Goal: Task Accomplishment & Management: Manage account settings

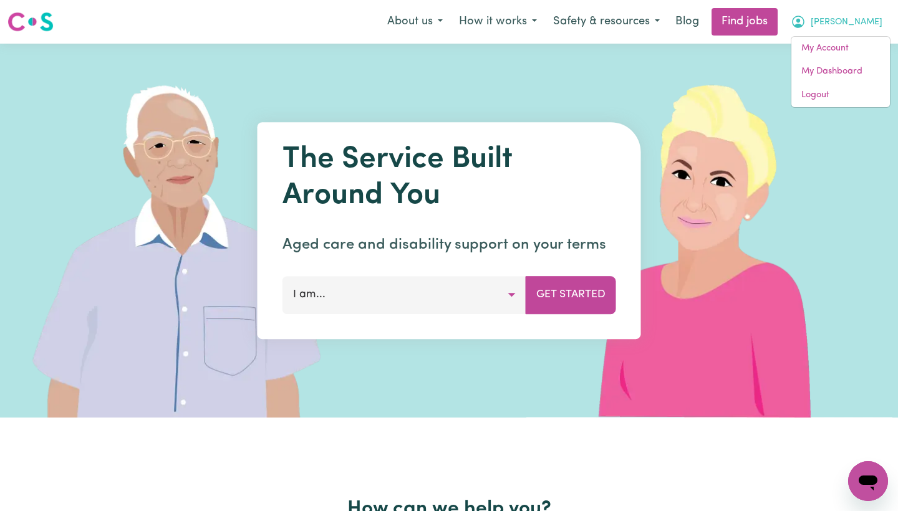
click at [806, 18] on icon "My Account" at bounding box center [798, 21] width 15 height 15
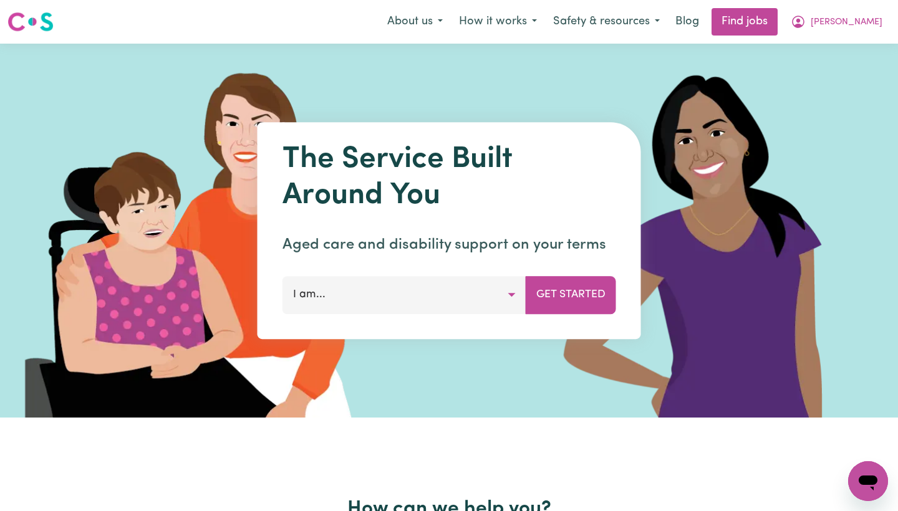
click at [806, 18] on icon "My Account" at bounding box center [798, 21] width 15 height 15
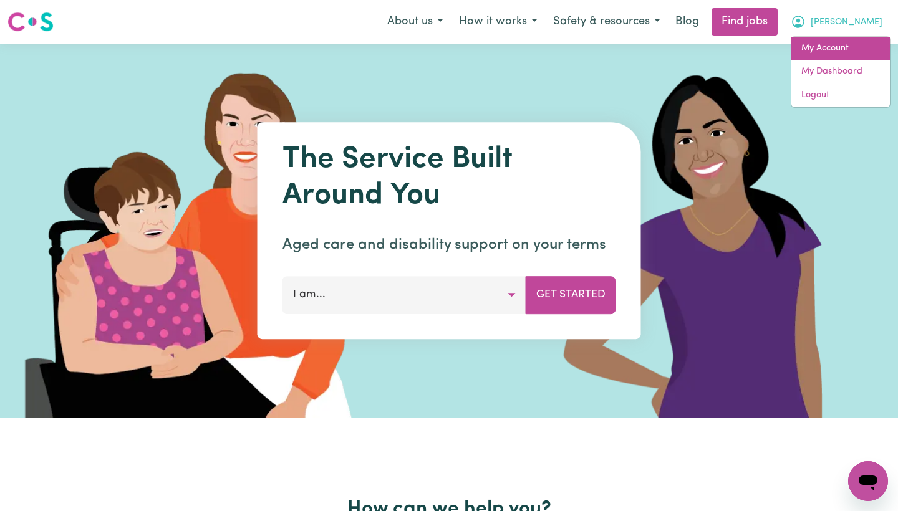
click at [831, 49] on link "My Account" at bounding box center [840, 49] width 99 height 24
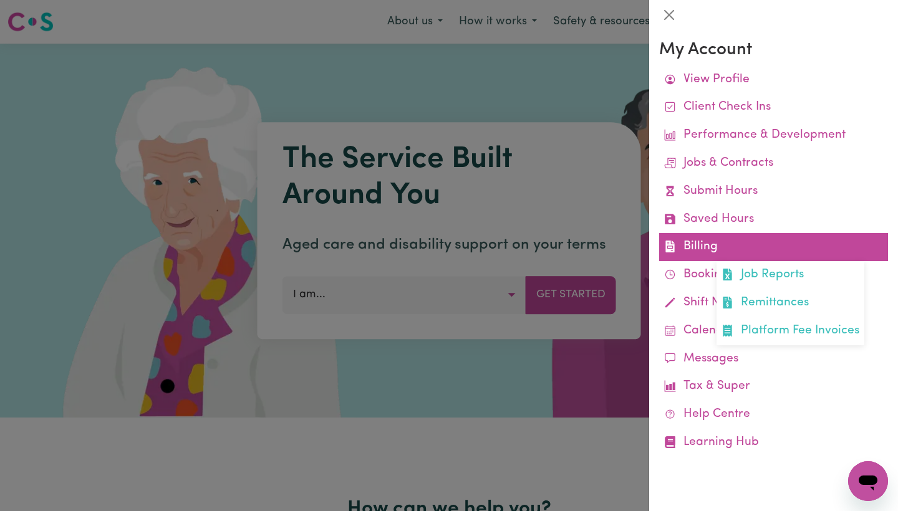
click at [696, 245] on link "Billing Job Reports Remittances Platform Fee Invoices" at bounding box center [773, 247] width 229 height 28
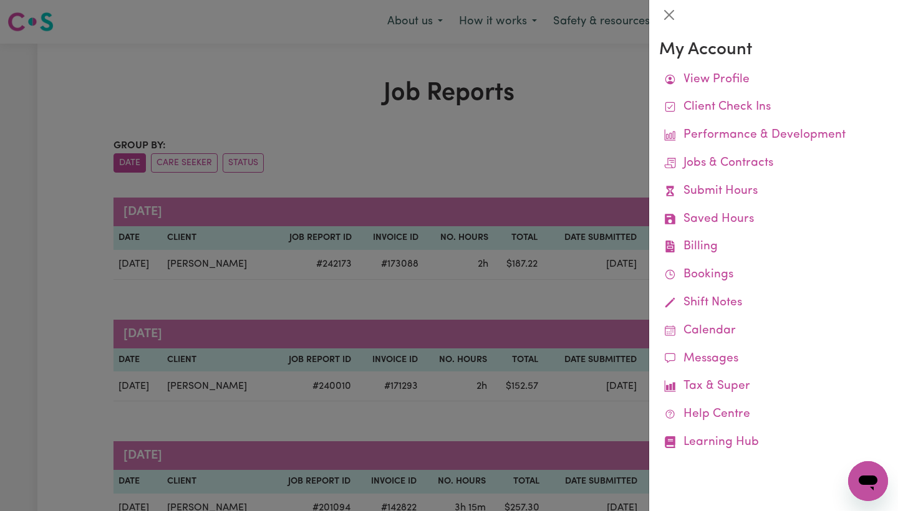
click at [581, 105] on div at bounding box center [449, 255] width 898 height 511
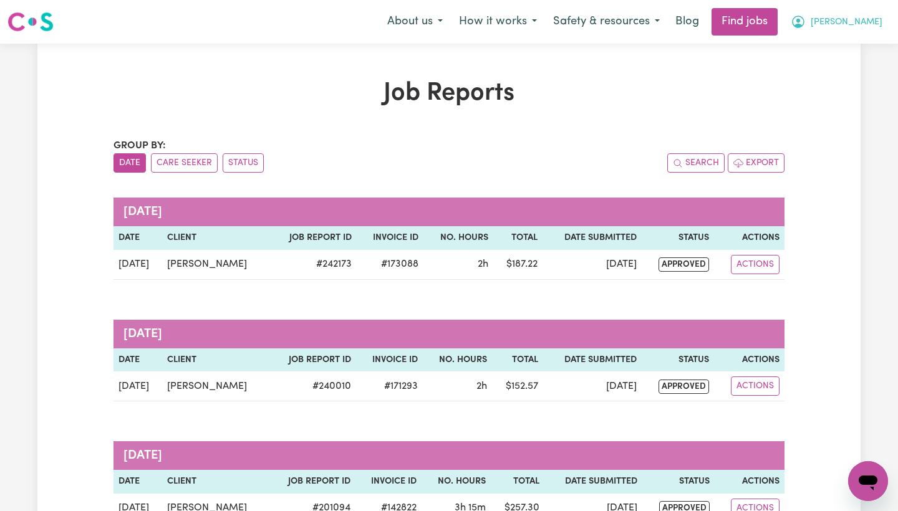
click at [864, 19] on span "[PERSON_NAME]" at bounding box center [847, 23] width 72 height 14
click at [858, 26] on span "[PERSON_NAME]" at bounding box center [847, 23] width 72 height 14
click at [848, 45] on link "My Account" at bounding box center [840, 49] width 99 height 24
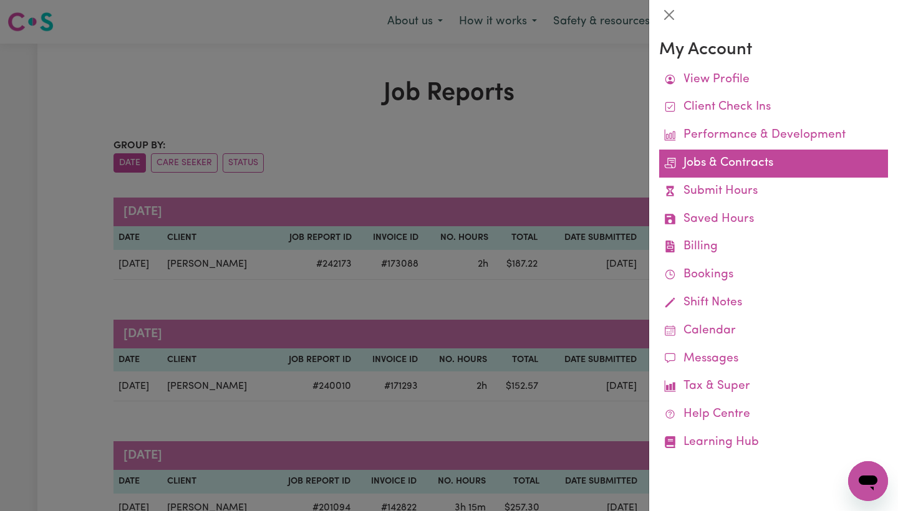
click at [734, 161] on link "Jobs & Contracts" at bounding box center [773, 164] width 229 height 28
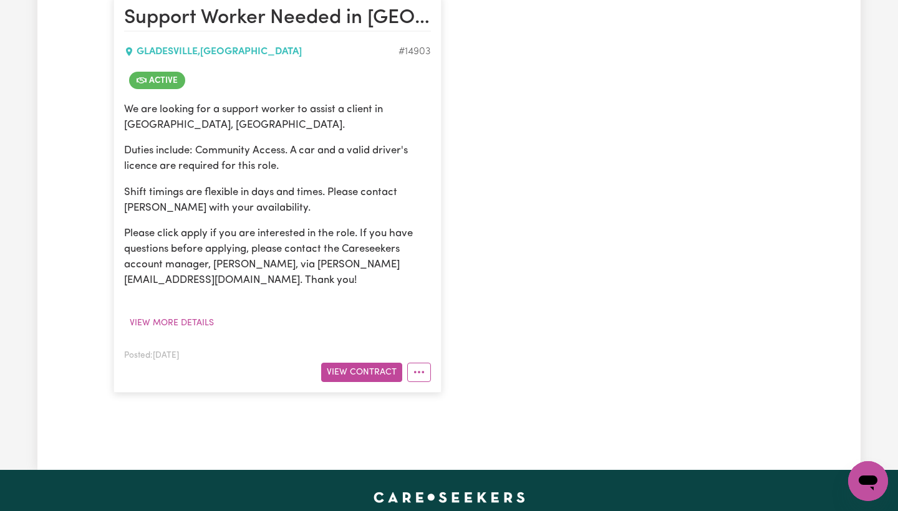
scroll to position [426, 0]
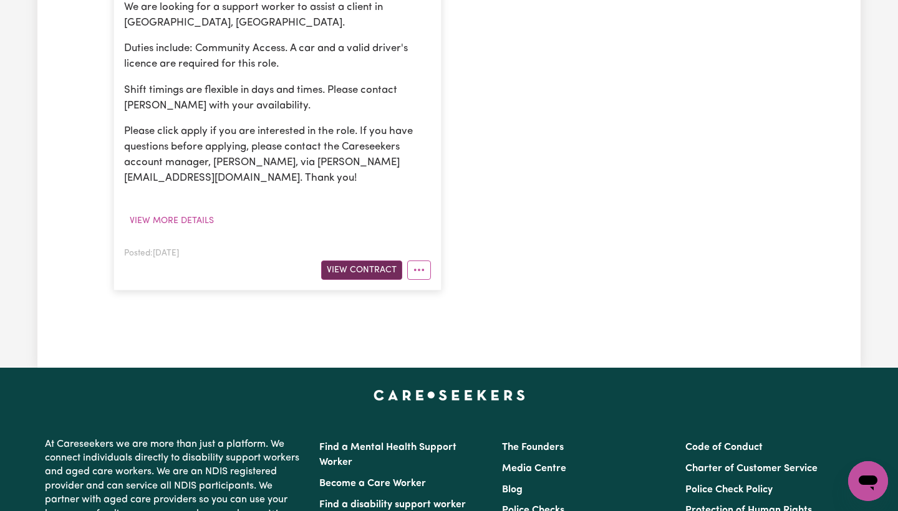
click at [364, 275] on button "View Contract" at bounding box center [361, 270] width 81 height 19
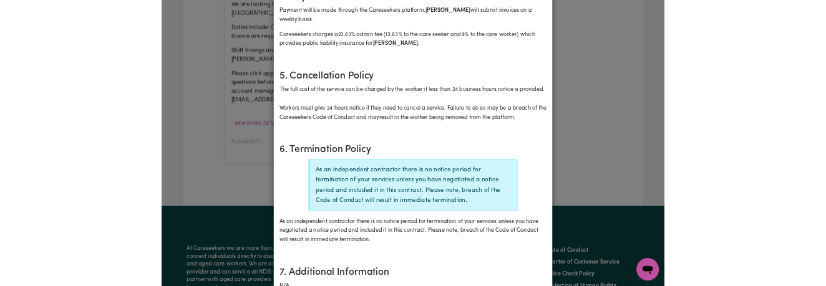
scroll to position [706, 0]
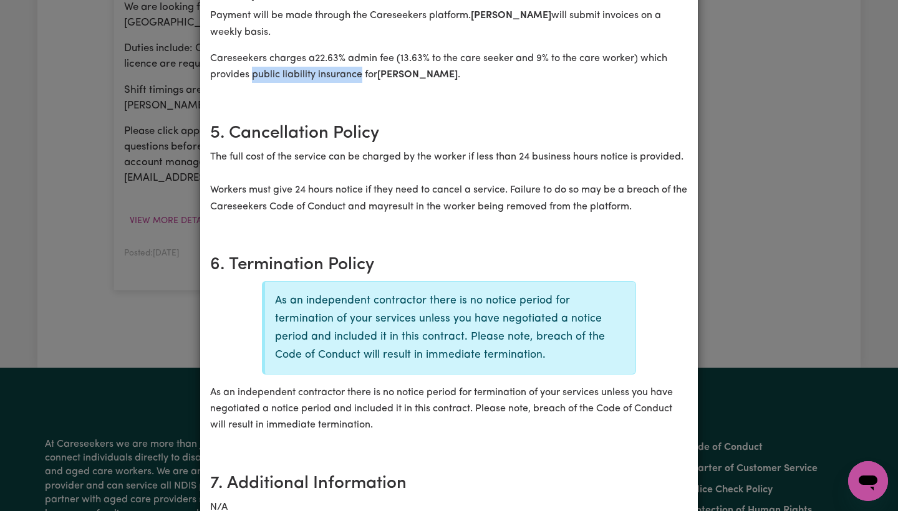
drag, startPoint x: 256, startPoint y: 51, endPoint x: 361, endPoint y: 52, distance: 105.4
click at [361, 52] on p "Careseekers charges a 22.63 % admin fee ( 13.63 % to the care seeker and 9% to …" at bounding box center [449, 67] width 478 height 33
copy p "public liability insurance"
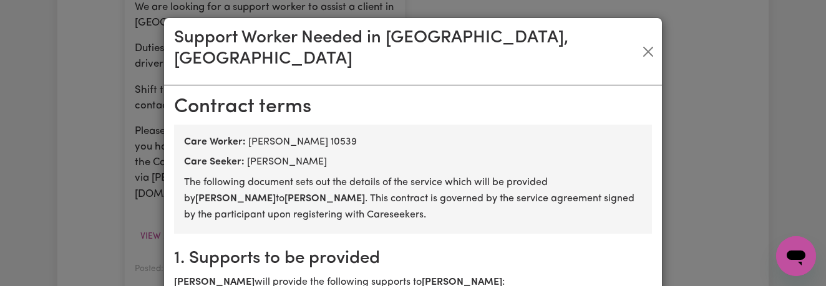
scroll to position [0, 0]
click at [648, 42] on button "Close" at bounding box center [647, 52] width 18 height 20
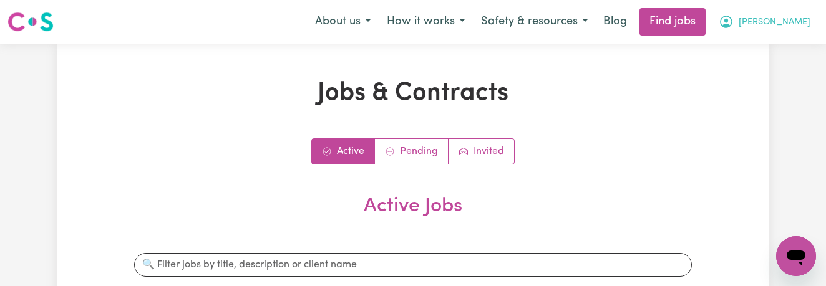
click at [733, 21] on icon "My Account" at bounding box center [725, 21] width 15 height 15
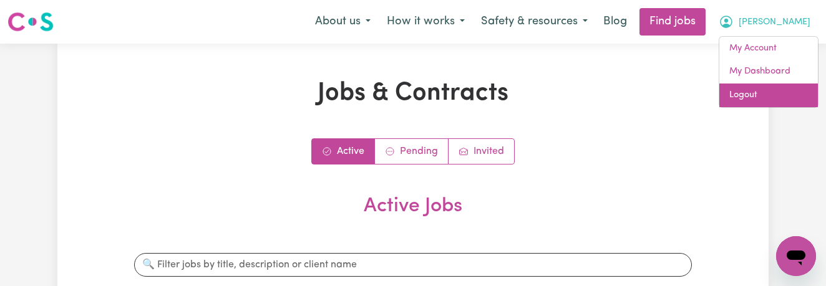
click at [748, 94] on link "Logout" at bounding box center [768, 96] width 99 height 24
